Goal: Task Accomplishment & Management: Use online tool/utility

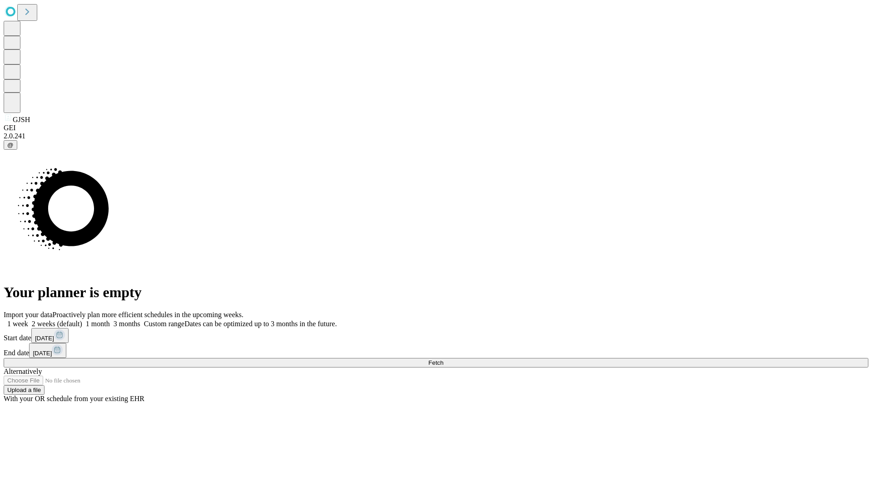
click at [443, 360] on span "Fetch" at bounding box center [435, 363] width 15 height 7
